Goal: Check status

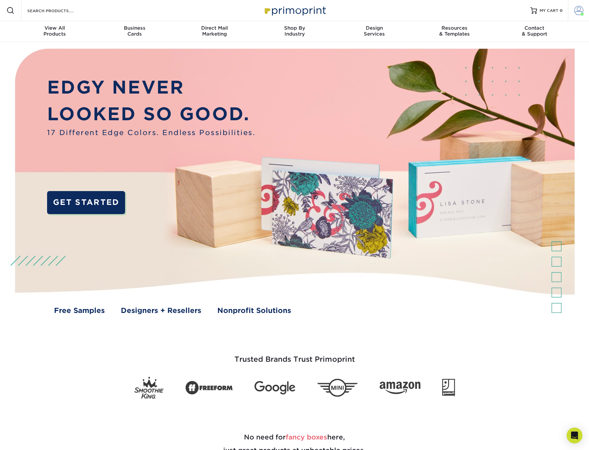
click at [575, 11] on span at bounding box center [578, 10] width 9 height 9
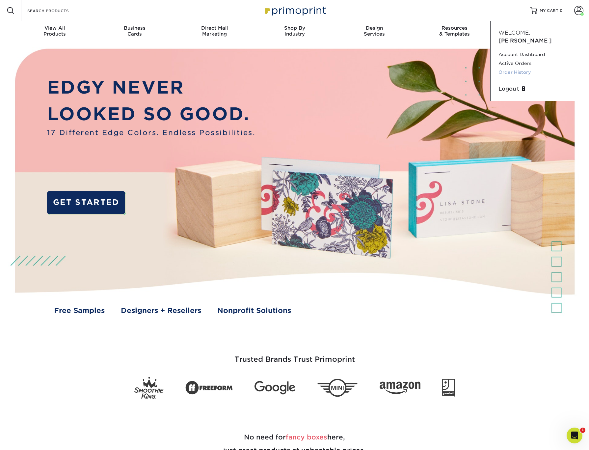
click at [517, 68] on link "Order History" at bounding box center [540, 72] width 83 height 9
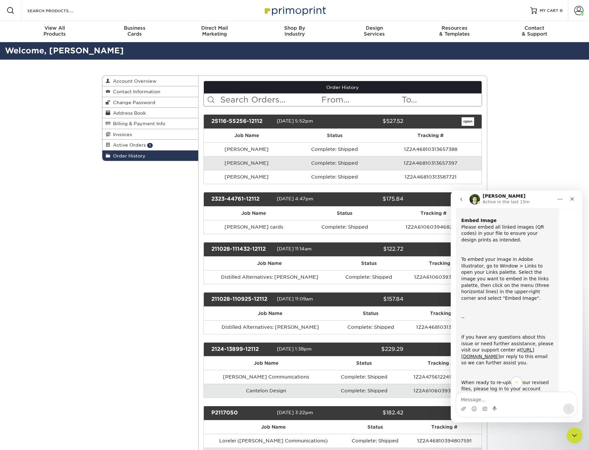
scroll to position [110, 0]
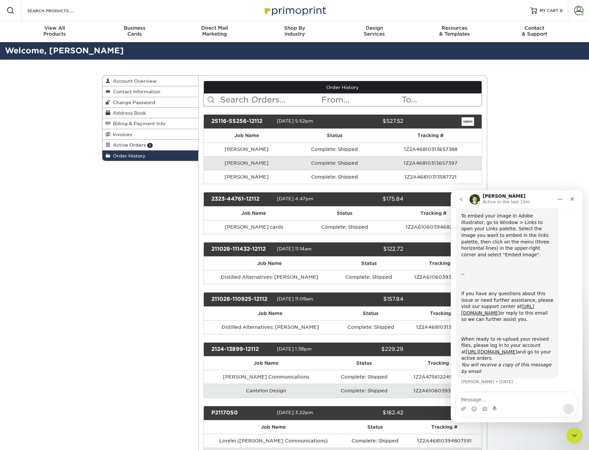
click at [135, 147] on span "Active Orders" at bounding box center [128, 144] width 36 height 5
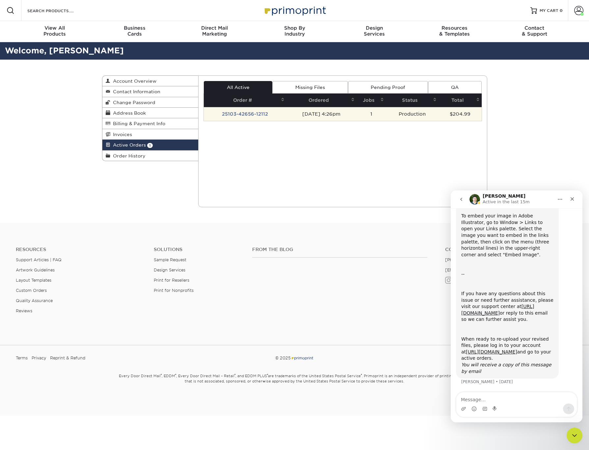
click at [248, 114] on td "25103-42656-12112" at bounding box center [245, 114] width 83 height 14
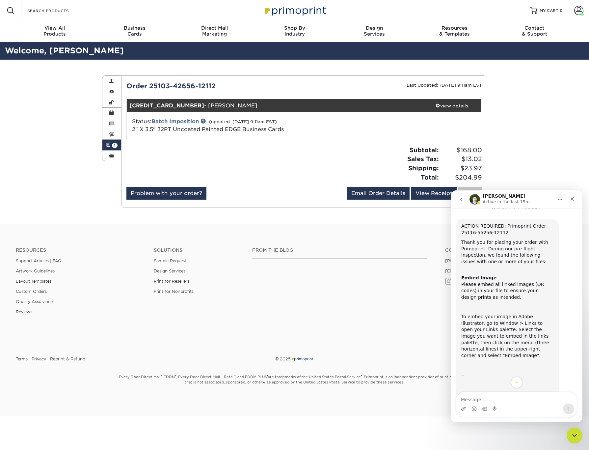
scroll to position [7, 0]
click at [575, 200] on icon "Close" at bounding box center [572, 198] width 5 height 5
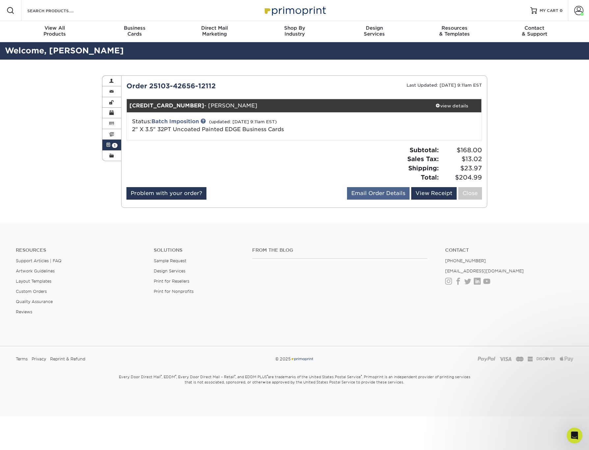
scroll to position [110, 0]
click at [177, 122] on link "Batch Imposition" at bounding box center [174, 121] width 47 height 6
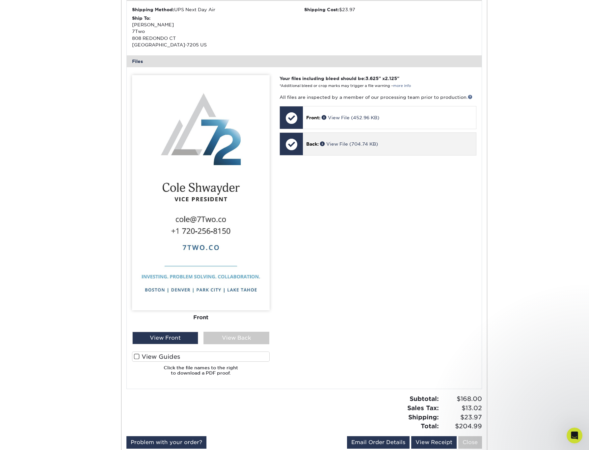
scroll to position [215, 0]
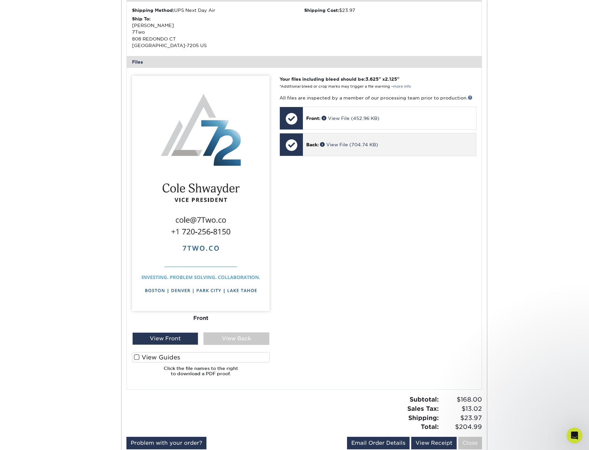
click at [309, 147] on span "Back:" at bounding box center [312, 144] width 13 height 5
click at [341, 143] on link "View File (704.74 KB)" at bounding box center [349, 144] width 58 height 5
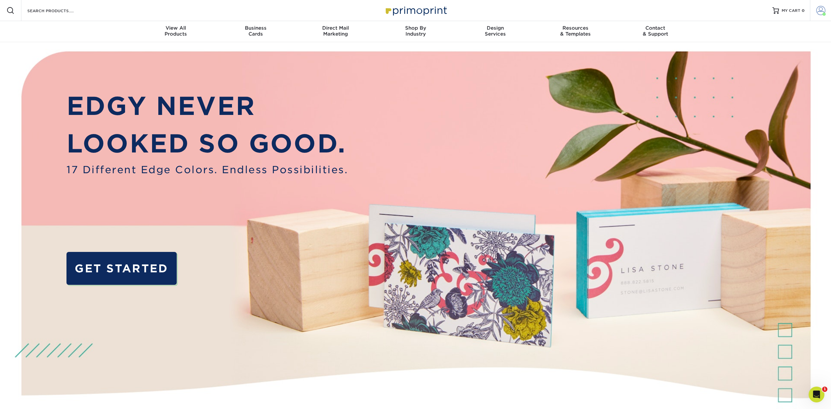
click at [821, 11] on span at bounding box center [821, 10] width 9 height 9
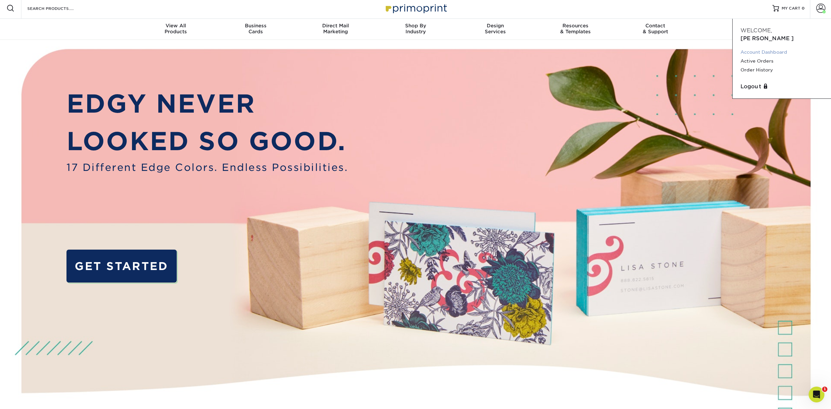
scroll to position [2, 0]
click at [749, 57] on link "Active Orders" at bounding box center [782, 61] width 83 height 9
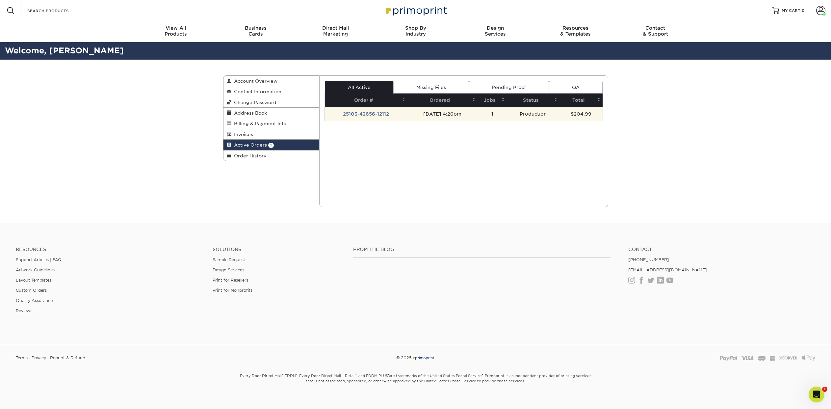
click at [372, 115] on td "25103-42656-12112" at bounding box center [366, 114] width 83 height 14
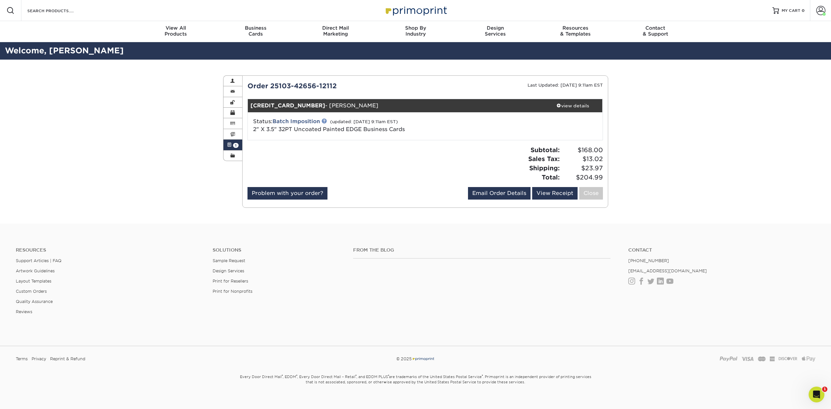
click at [325, 121] on link at bounding box center [324, 120] width 5 height 5
click at [582, 104] on div "view details" at bounding box center [573, 105] width 59 height 7
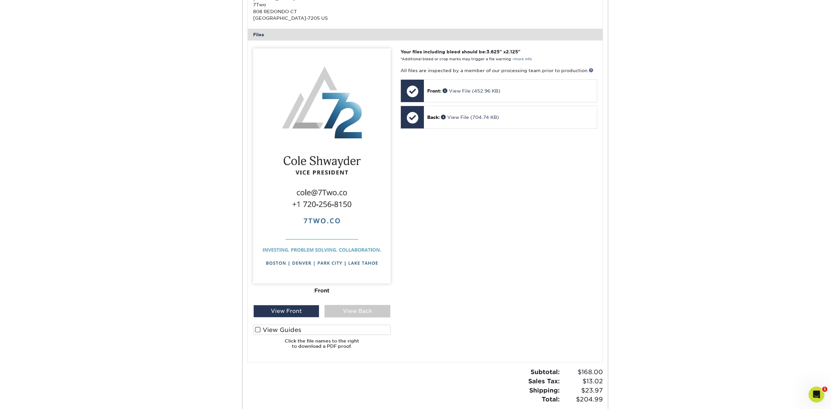
scroll to position [243, 0]
click at [429, 118] on span "Back:" at bounding box center [433, 116] width 13 height 5
click at [414, 118] on div at bounding box center [412, 117] width 23 height 23
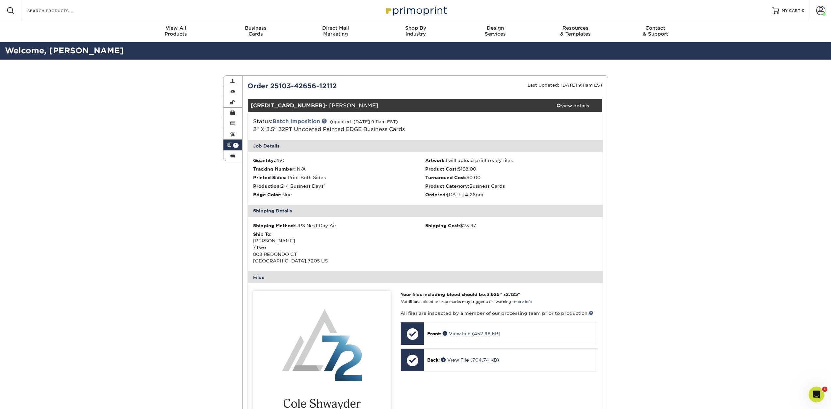
scroll to position [1, 0]
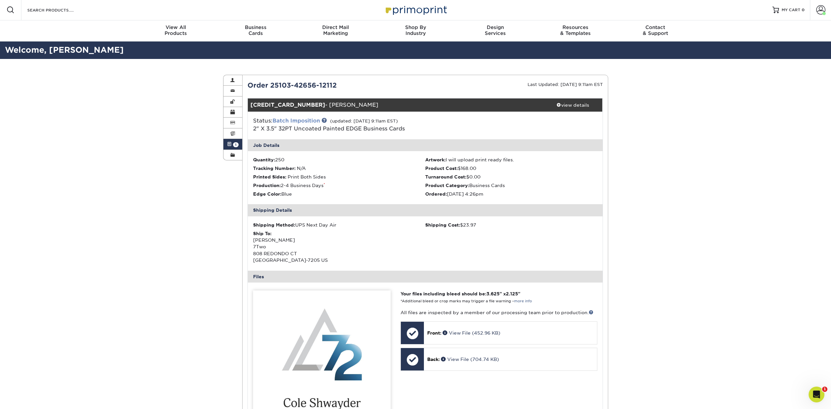
click at [300, 120] on link "Batch Imposition" at bounding box center [296, 121] width 47 height 6
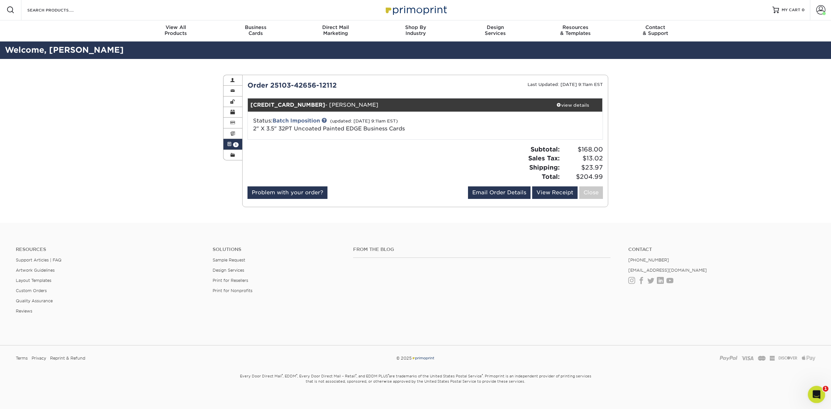
click at [820, 397] on div "Open Intercom Messenger" at bounding box center [816, 394] width 22 height 22
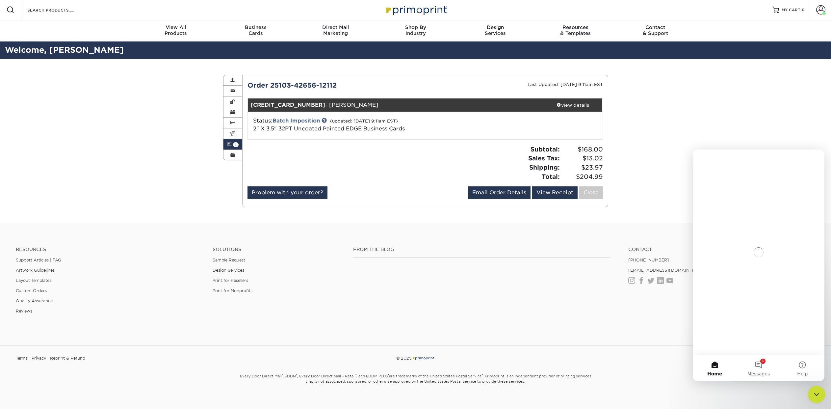
scroll to position [0, 0]
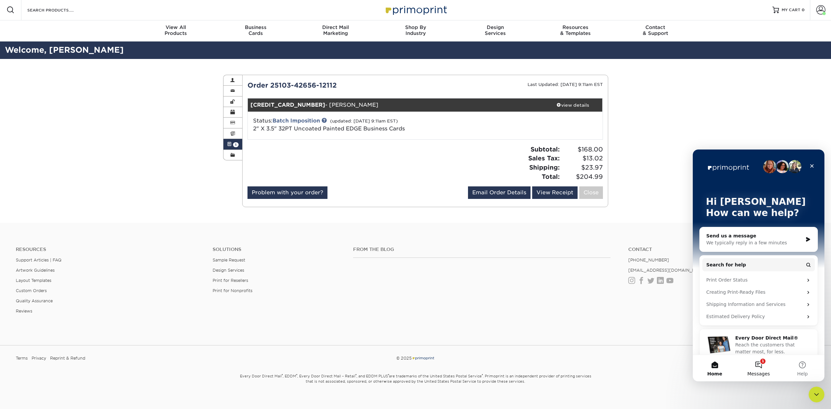
click at [759, 364] on button "1 Messages" at bounding box center [759, 368] width 44 height 26
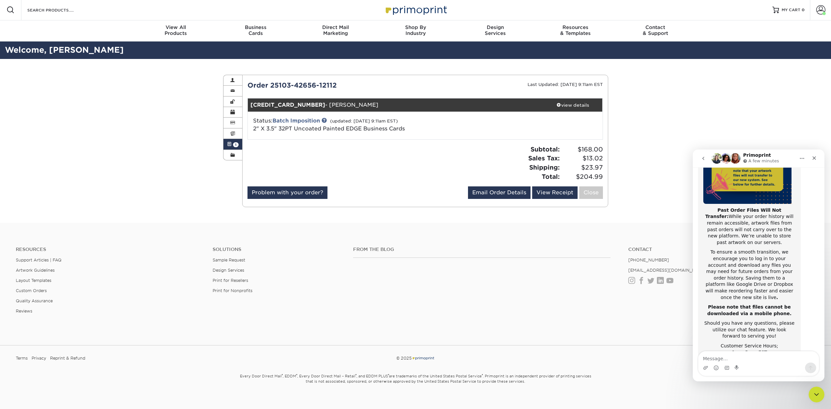
scroll to position [104, 0]
click at [701, 156] on icon "go back" at bounding box center [703, 158] width 5 height 5
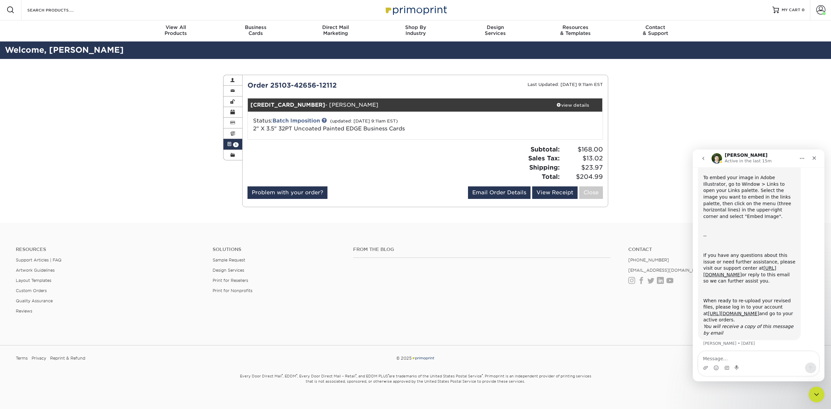
scroll to position [110, 0]
click at [291, 147] on div at bounding box center [334, 165] width 183 height 41
click at [306, 192] on link "Problem with your order?" at bounding box center [288, 192] width 80 height 13
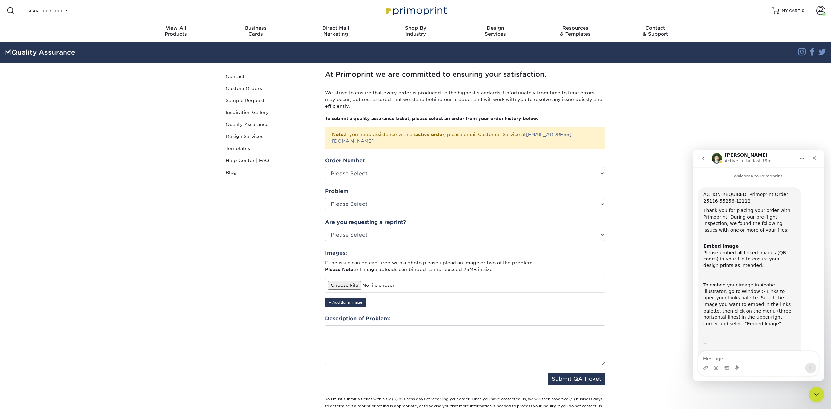
scroll to position [110, 0]
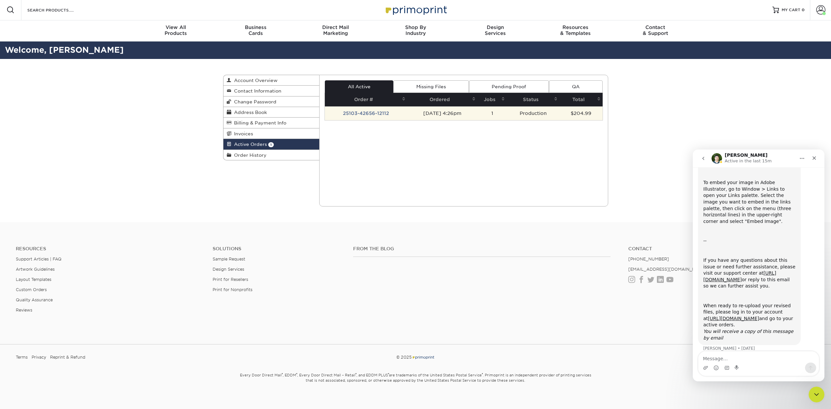
scroll to position [110, 0]
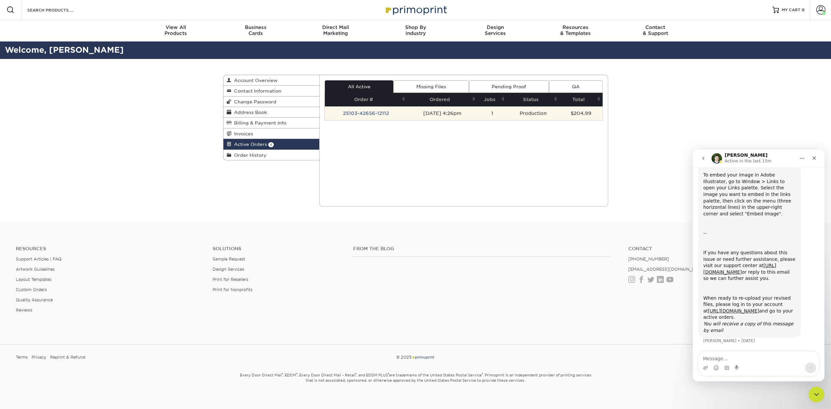
click at [372, 115] on td "25103-42656-12112" at bounding box center [366, 113] width 83 height 14
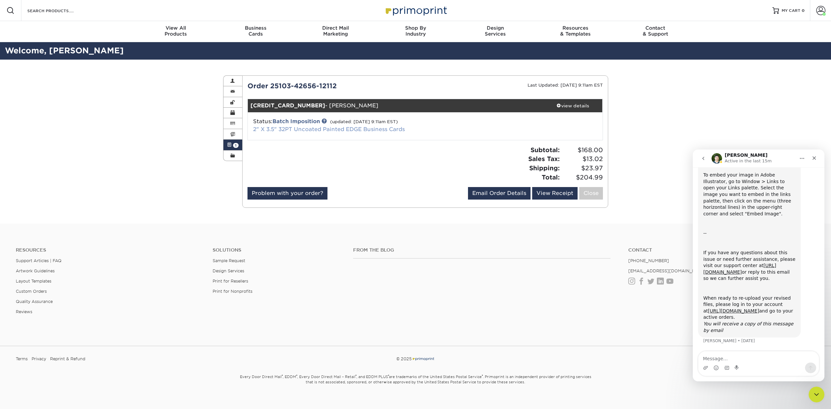
click at [336, 128] on link "2" X 3.5" 32PT Uncoated Painted EDGE Business Cards" at bounding box center [329, 129] width 152 height 6
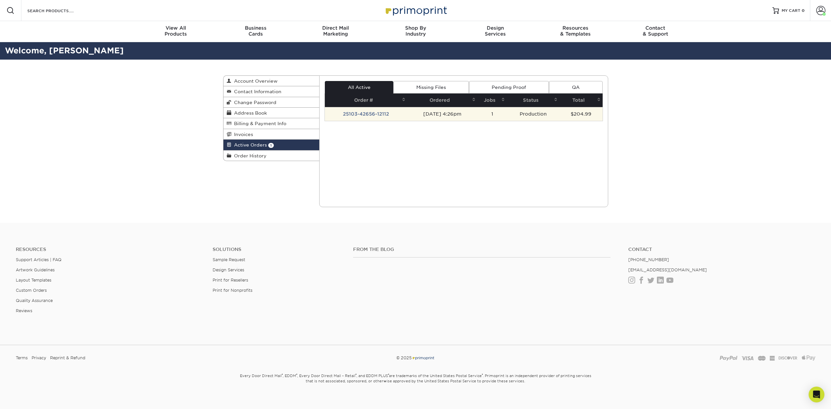
click at [363, 114] on td "25103-42656-12112" at bounding box center [366, 114] width 83 height 14
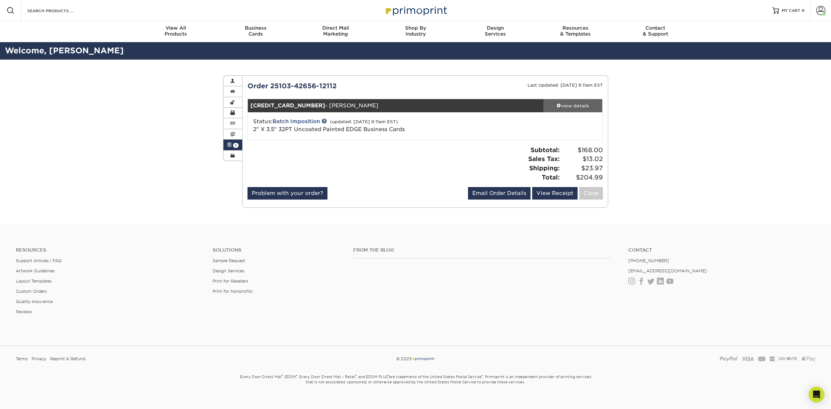
click at [582, 108] on div "view details" at bounding box center [573, 105] width 59 height 7
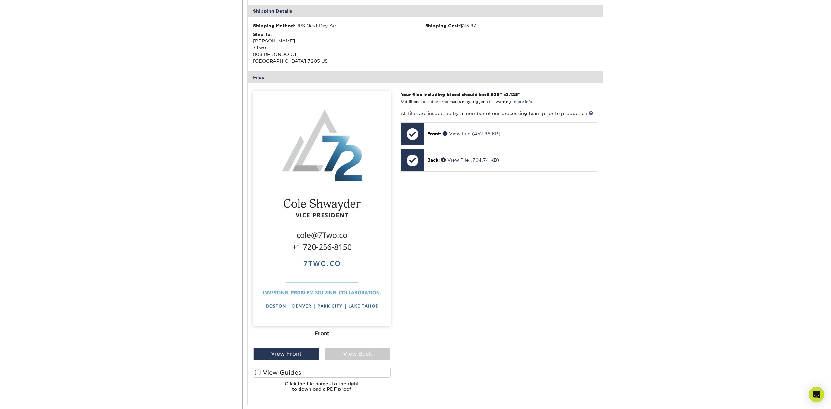
scroll to position [197, 0]
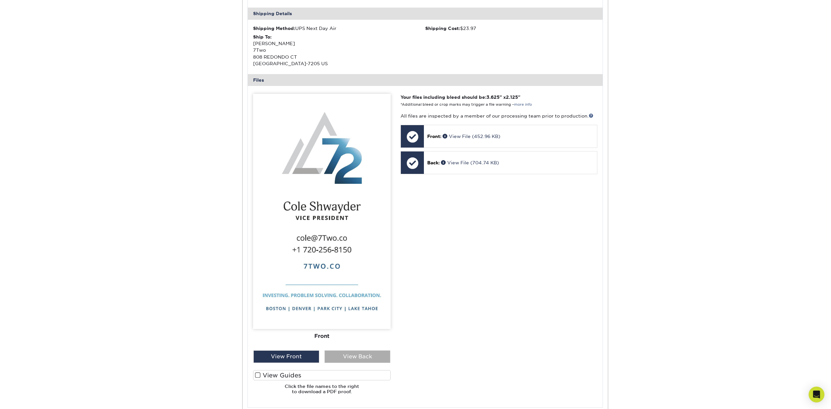
click at [342, 358] on div "View Back" at bounding box center [358, 356] width 66 height 13
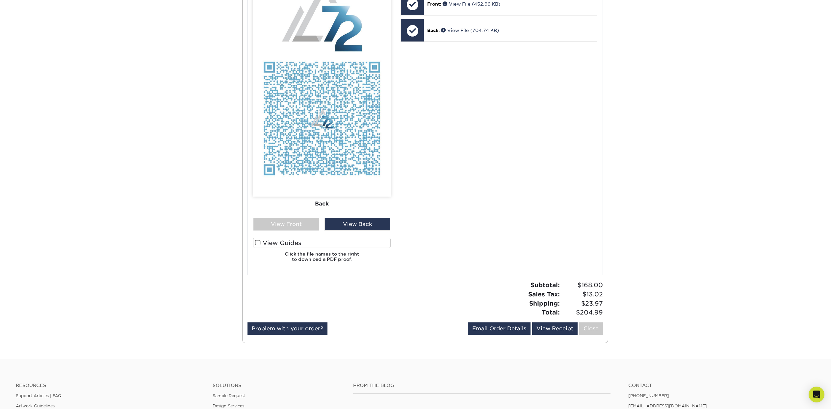
scroll to position [335, 0]
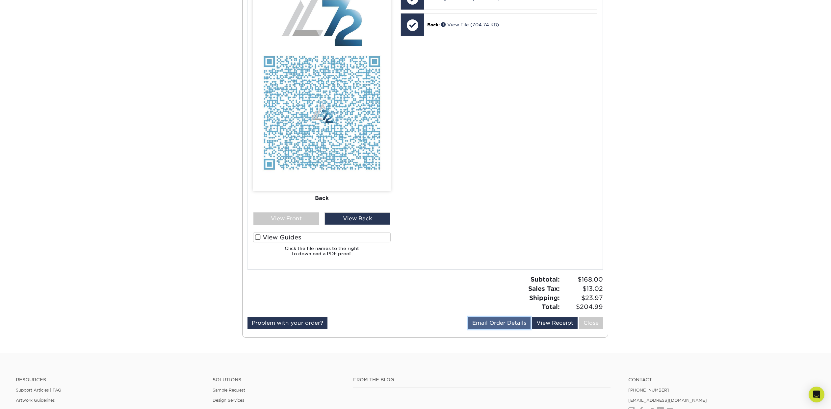
click at [491, 321] on link "Email Order Details" at bounding box center [499, 323] width 63 height 13
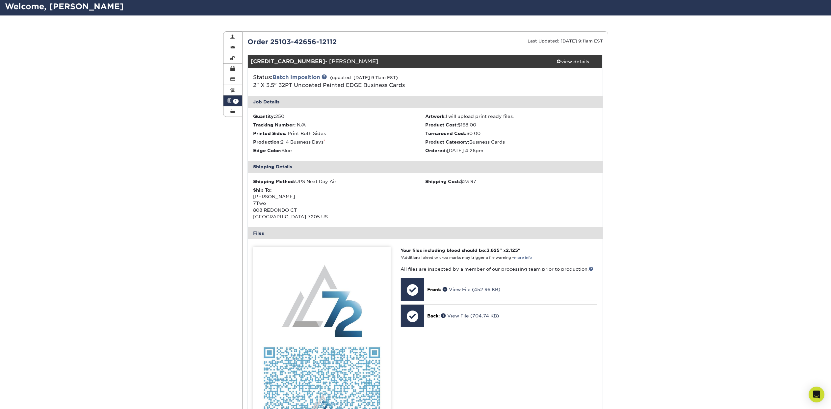
scroll to position [16, 0]
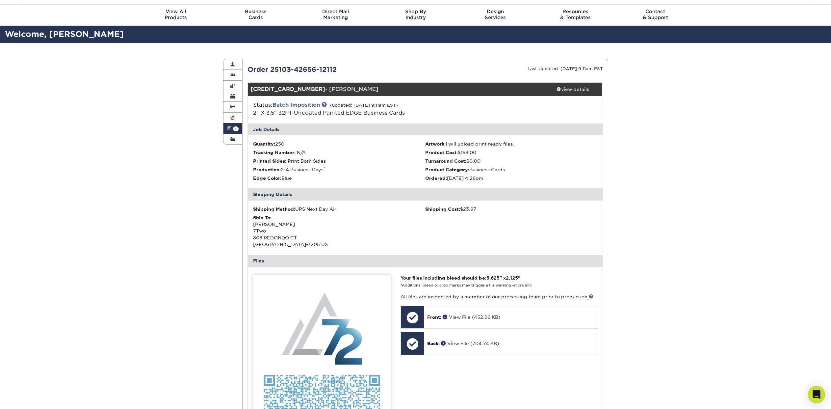
click at [819, 392] on icon "Open Intercom Messenger" at bounding box center [817, 394] width 8 height 9
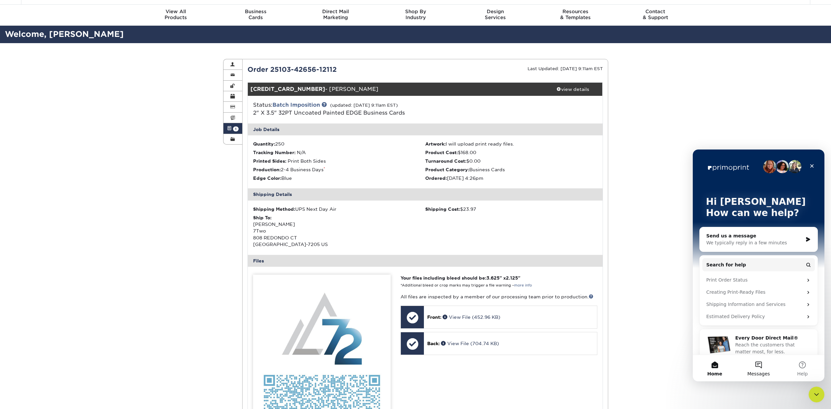
click at [763, 369] on button "Messages" at bounding box center [759, 368] width 44 height 26
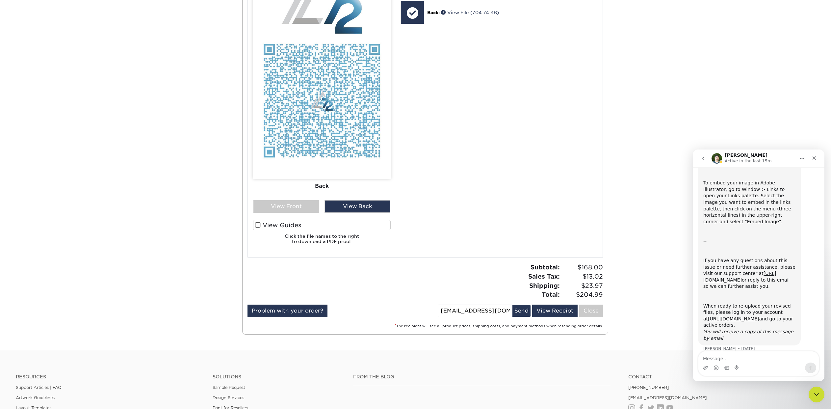
scroll to position [110, 0]
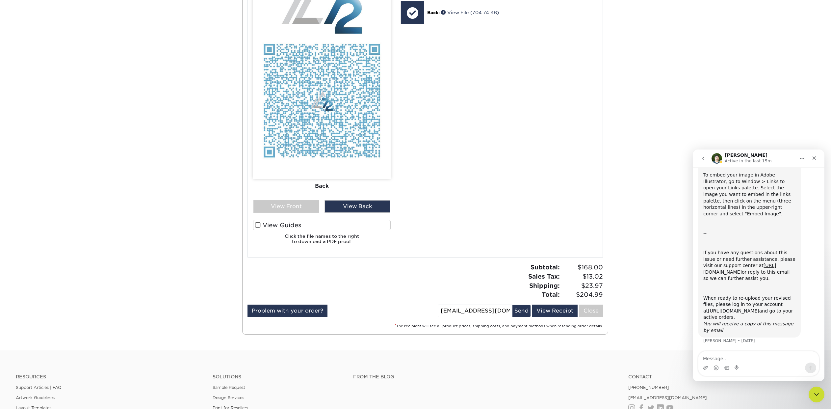
click at [730, 359] on textarea "Message…" at bounding box center [759, 356] width 121 height 11
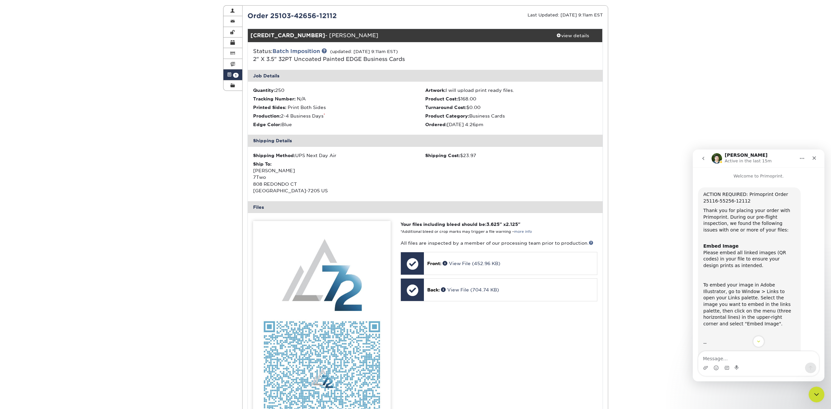
scroll to position [69, 0]
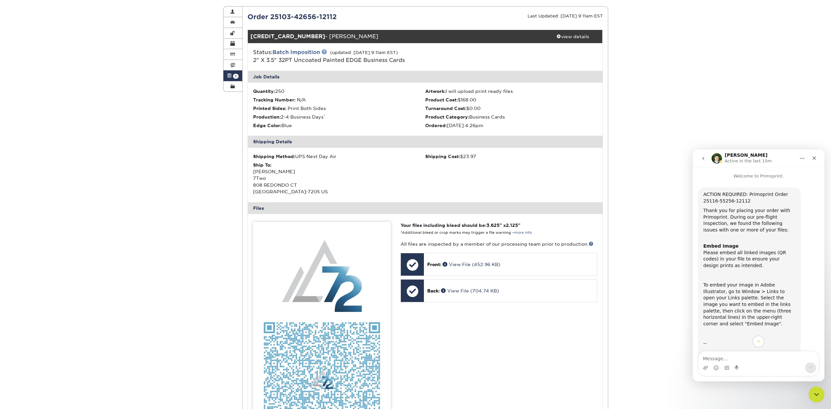
click at [325, 51] on link at bounding box center [324, 51] width 5 height 5
